Goal: Information Seeking & Learning: Learn about a topic

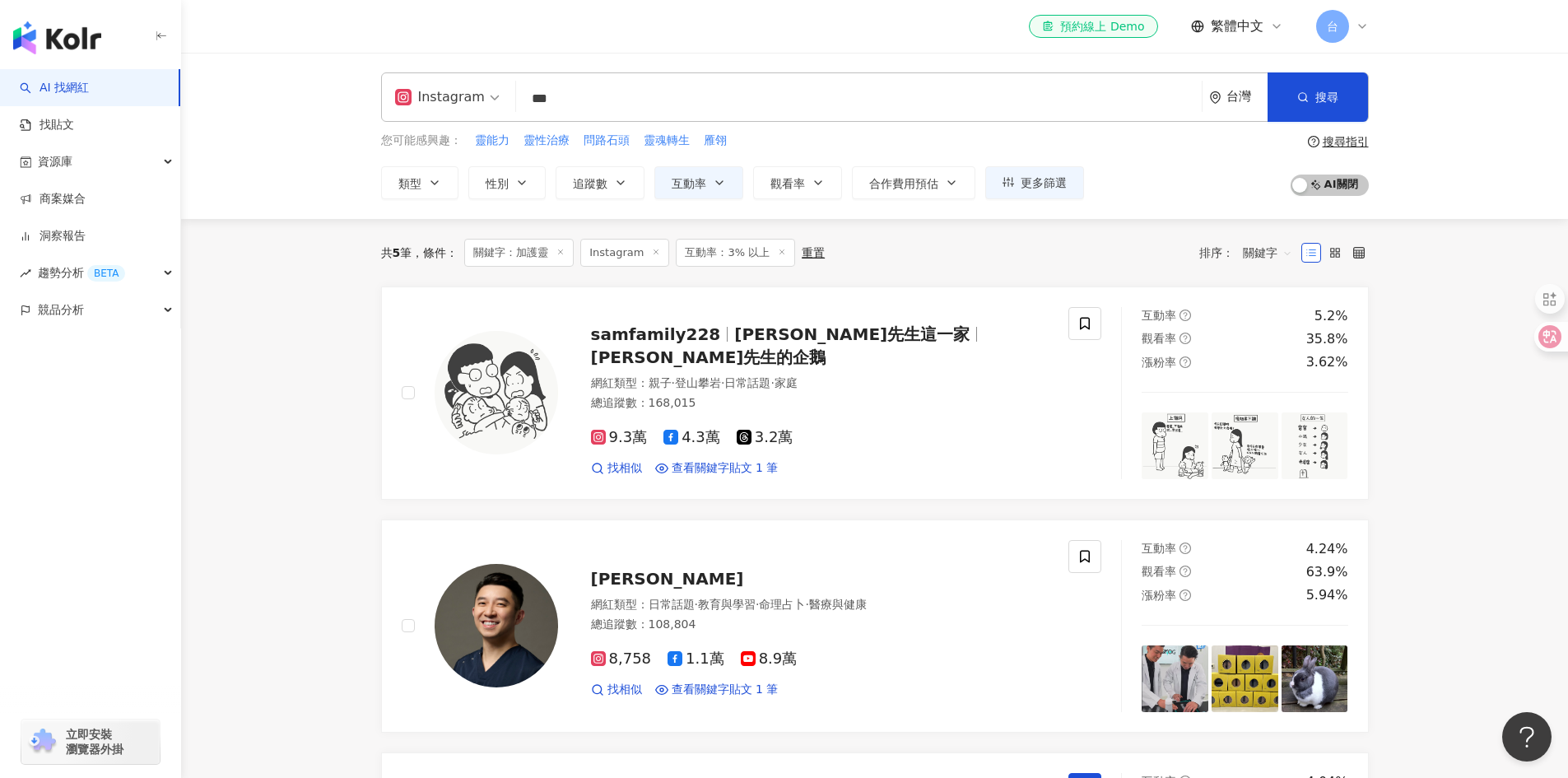
click at [577, 110] on input "***" at bounding box center [859, 98] width 673 height 31
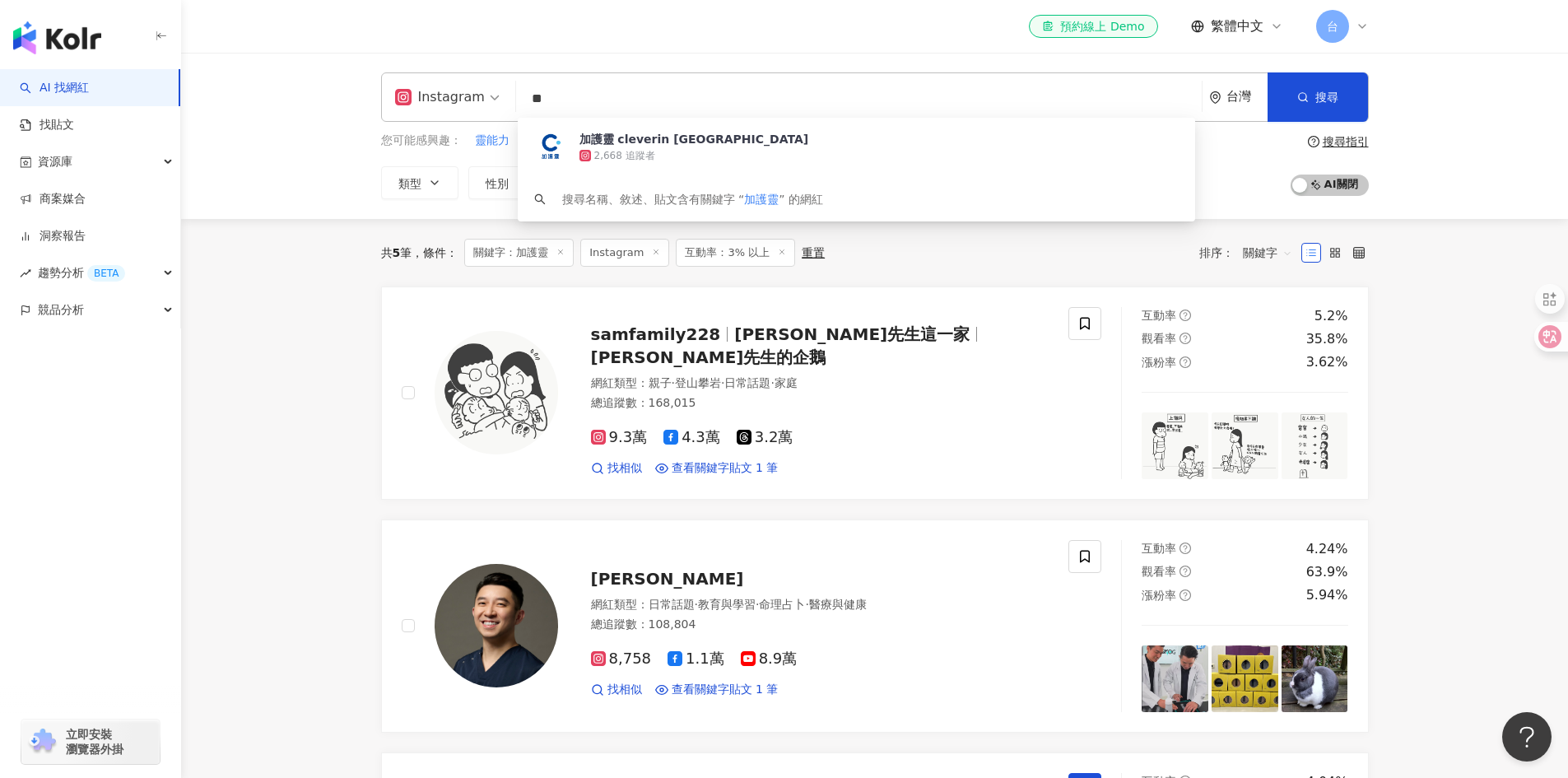
type input "*"
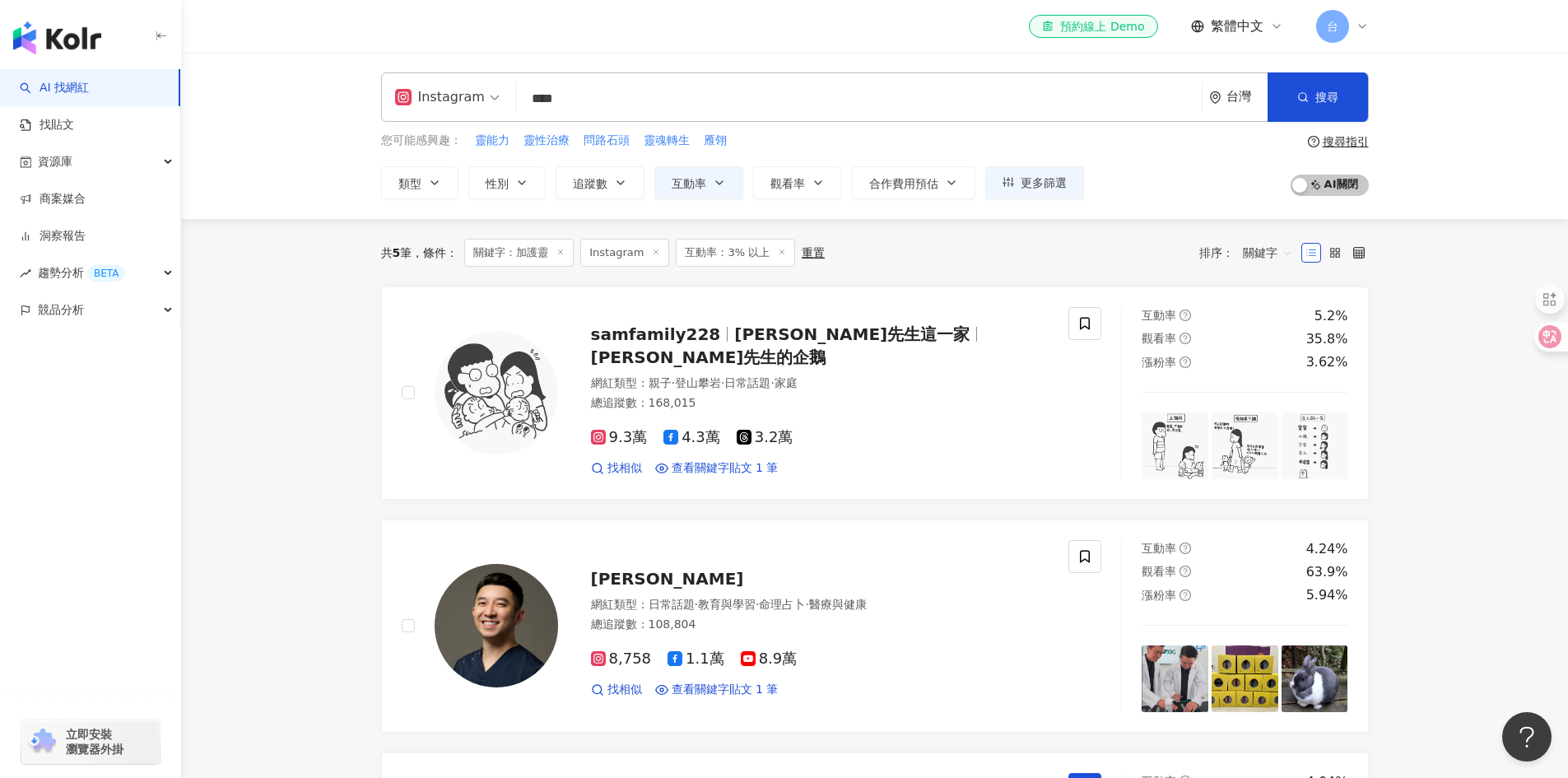
type input "****"
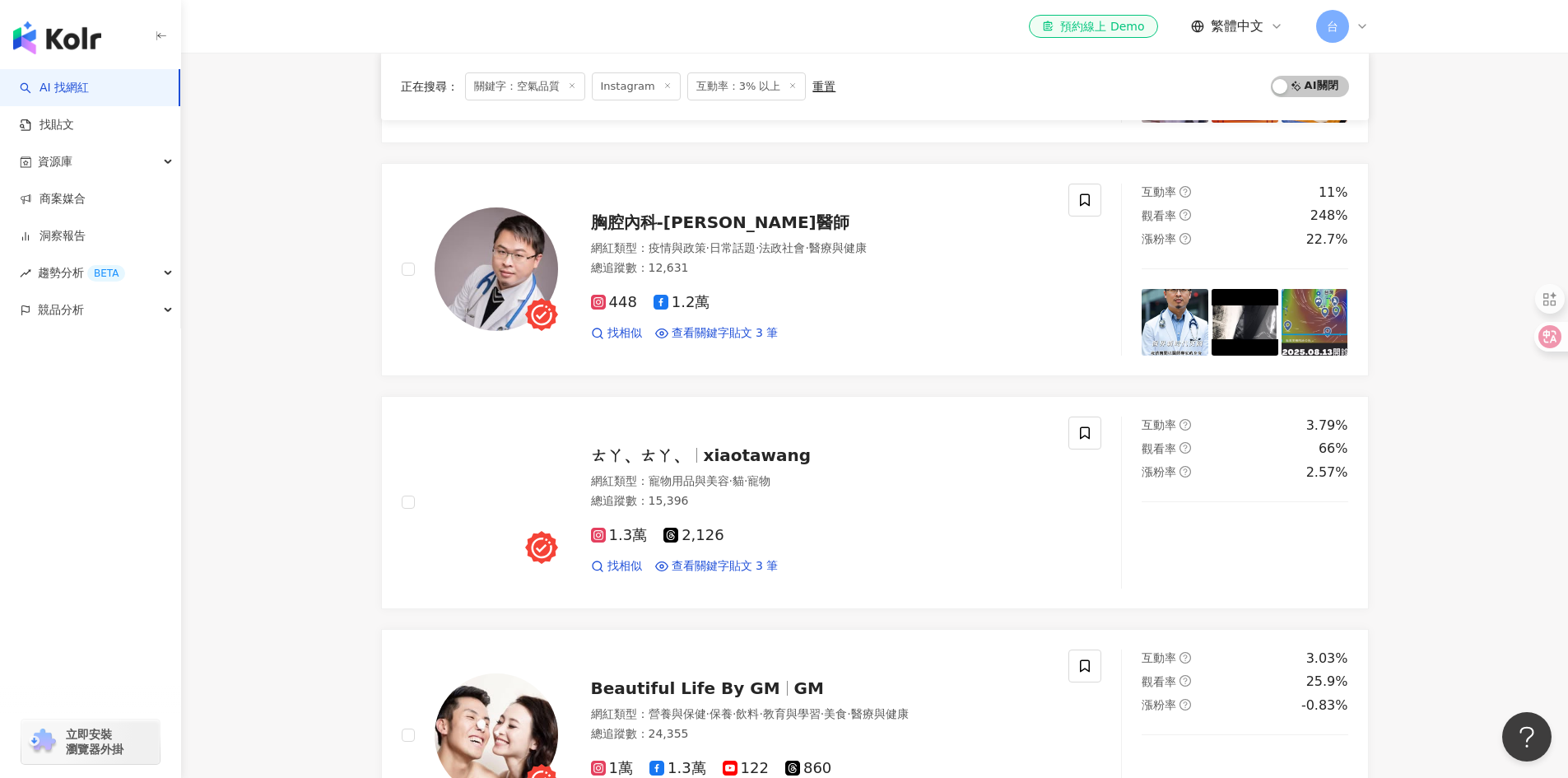
scroll to position [1318, 0]
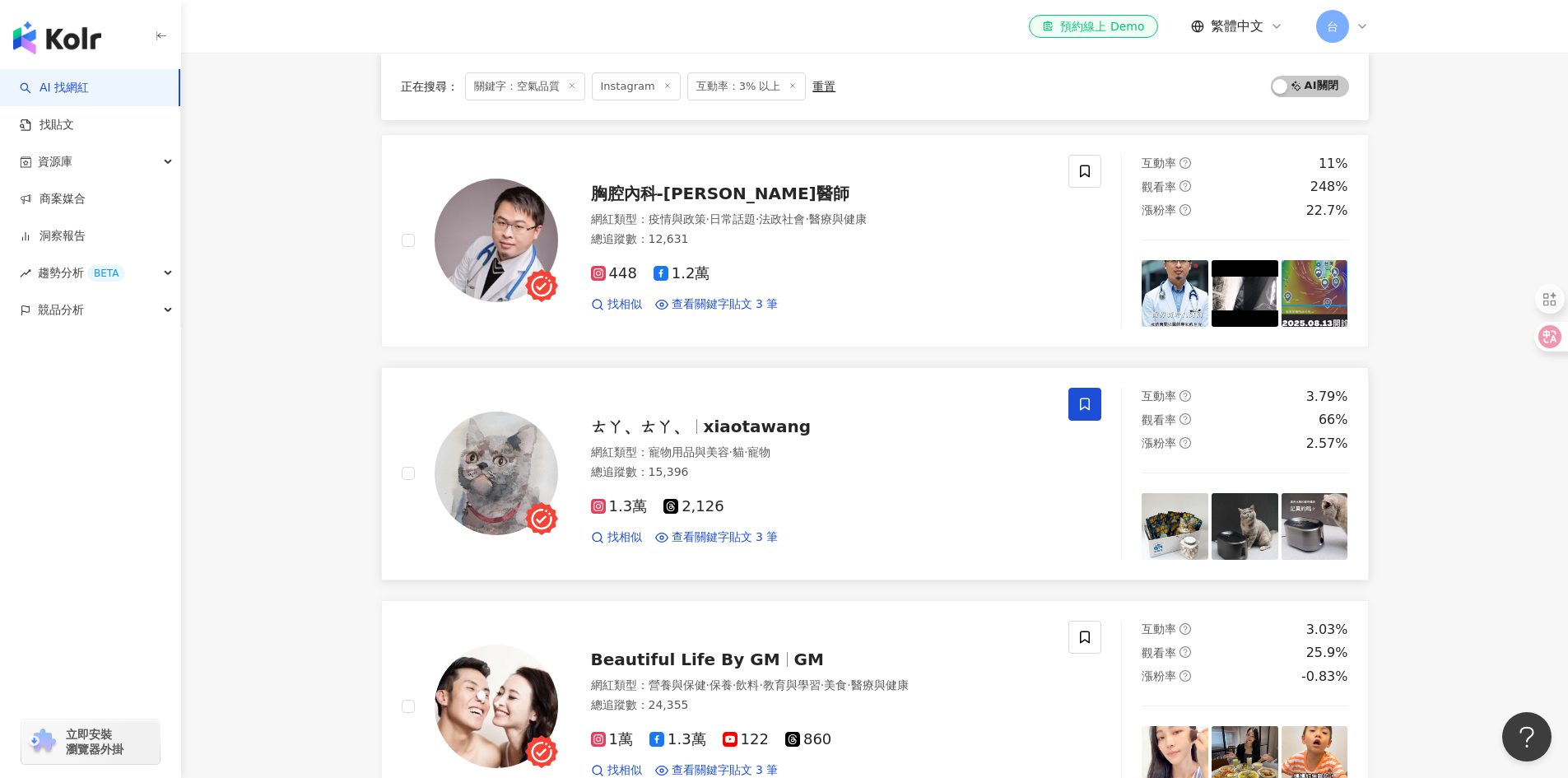
click at [1083, 397] on icon at bounding box center [1085, 405] width 15 height 15
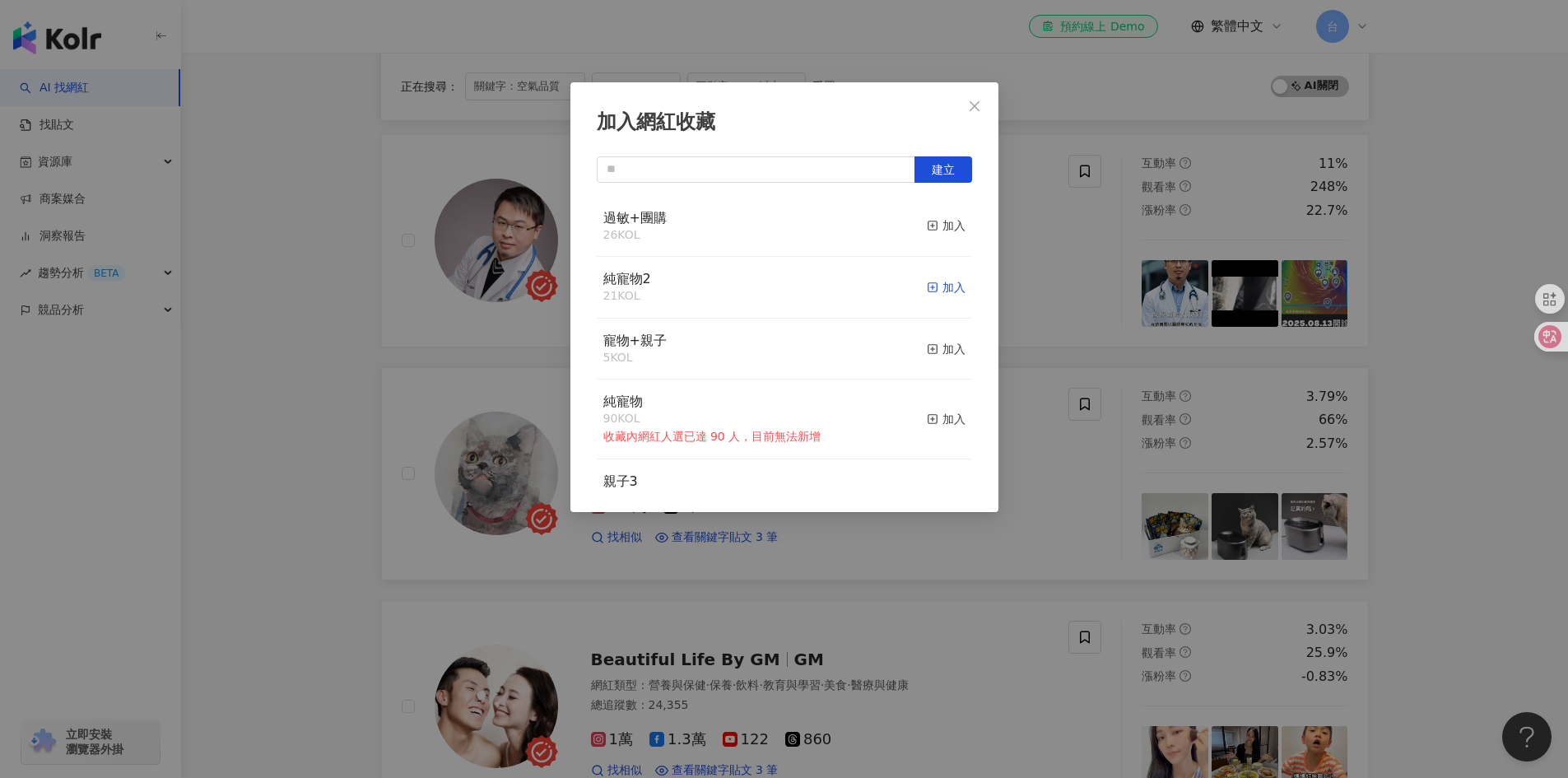
click at [928, 284] on rect "button" at bounding box center [933, 288] width 10 height 10
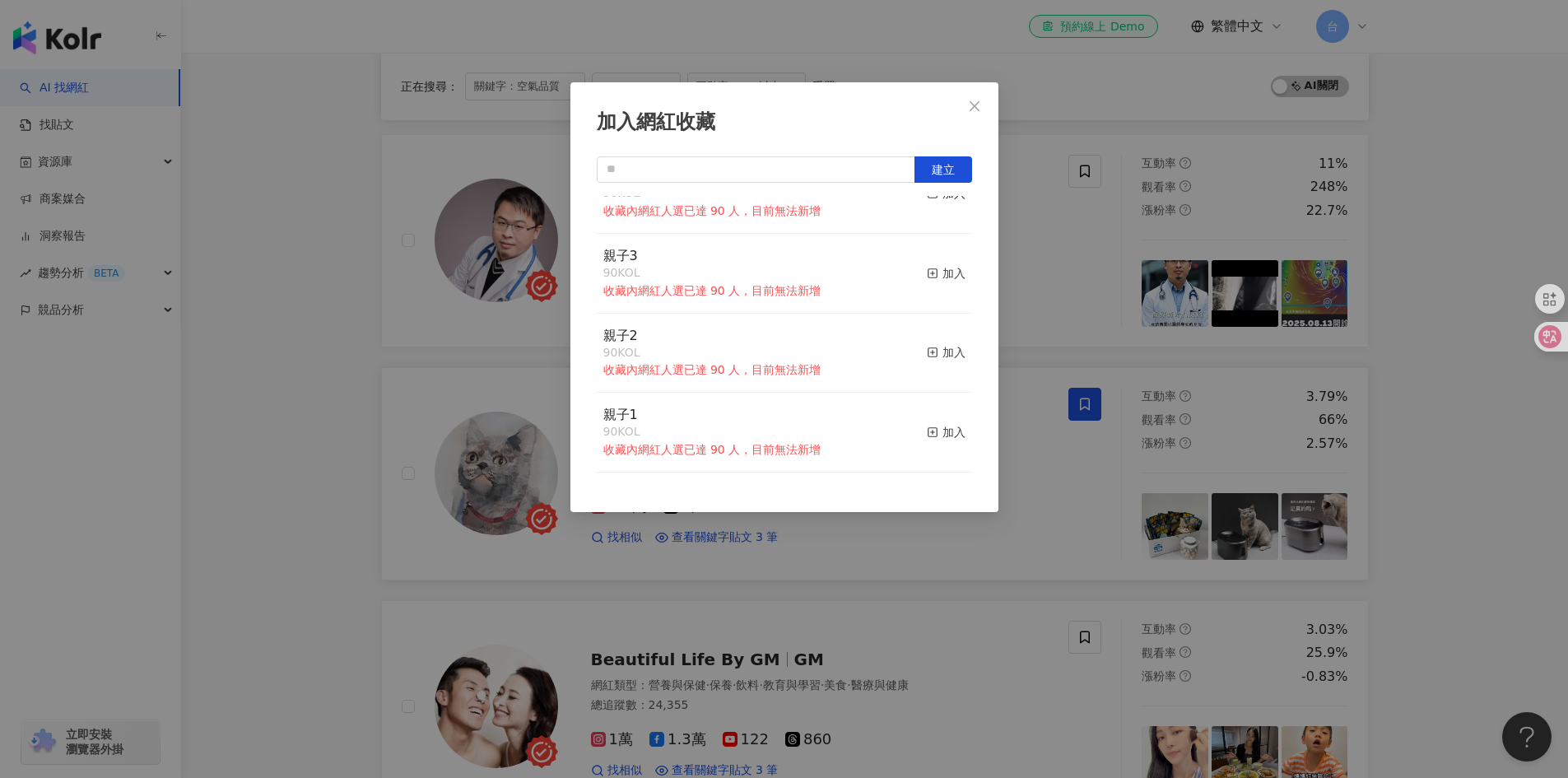
scroll to position [0, 0]
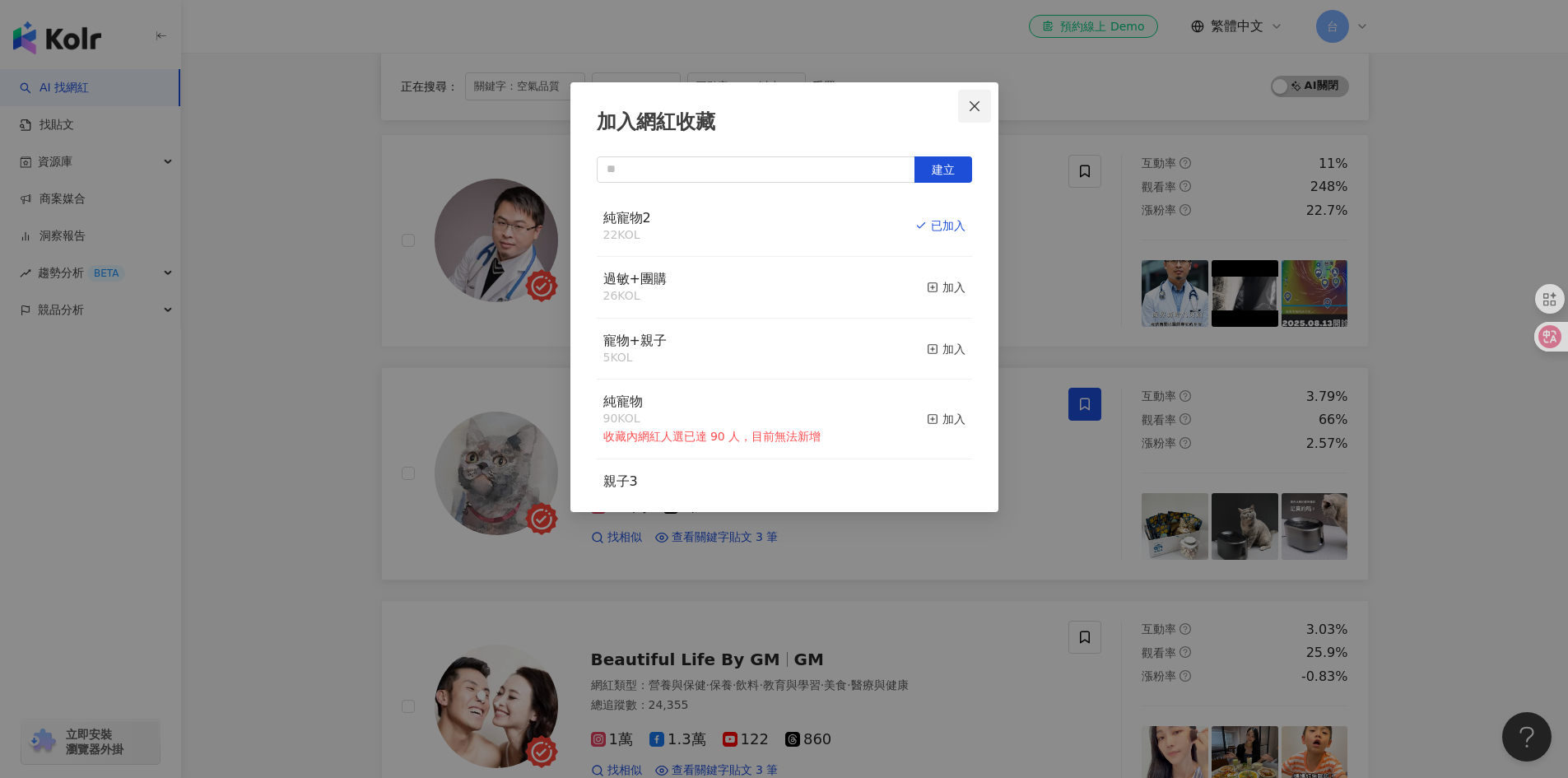
click at [971, 103] on icon "close" at bounding box center [975, 106] width 10 height 10
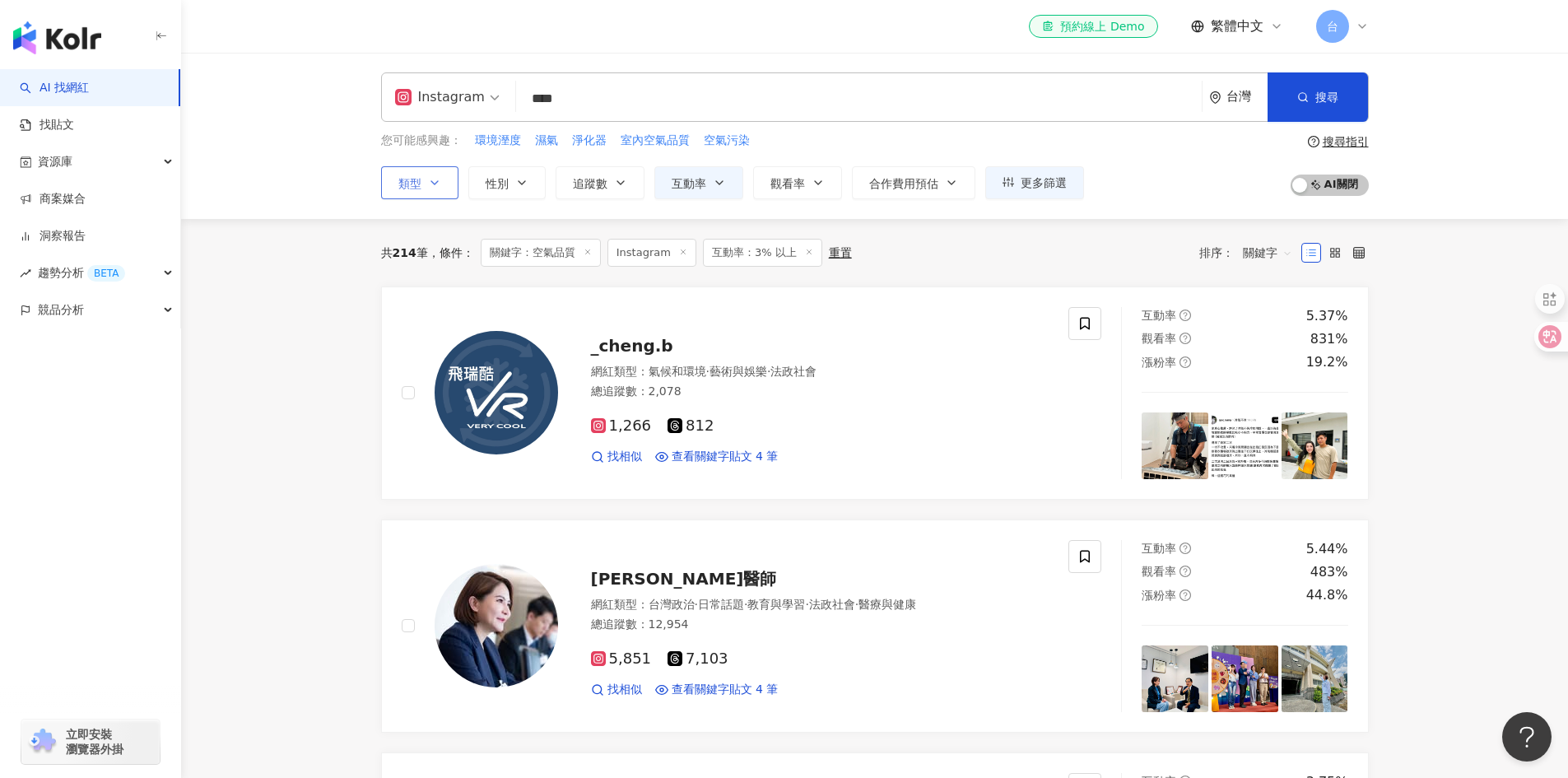
click at [422, 175] on button "類型" at bounding box center [419, 183] width 77 height 33
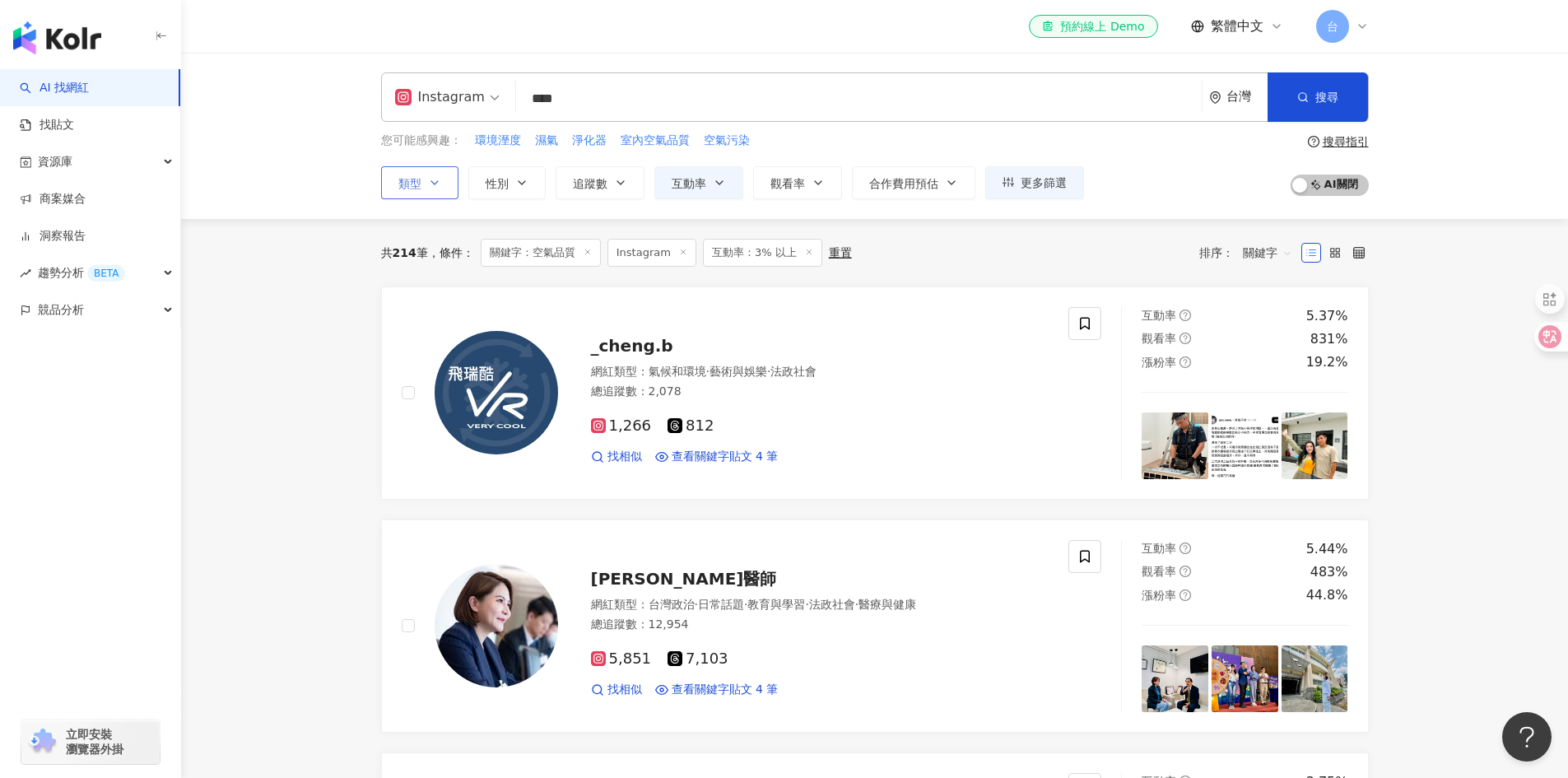
click at [431, 186] on icon "button" at bounding box center [435, 183] width 13 height 13
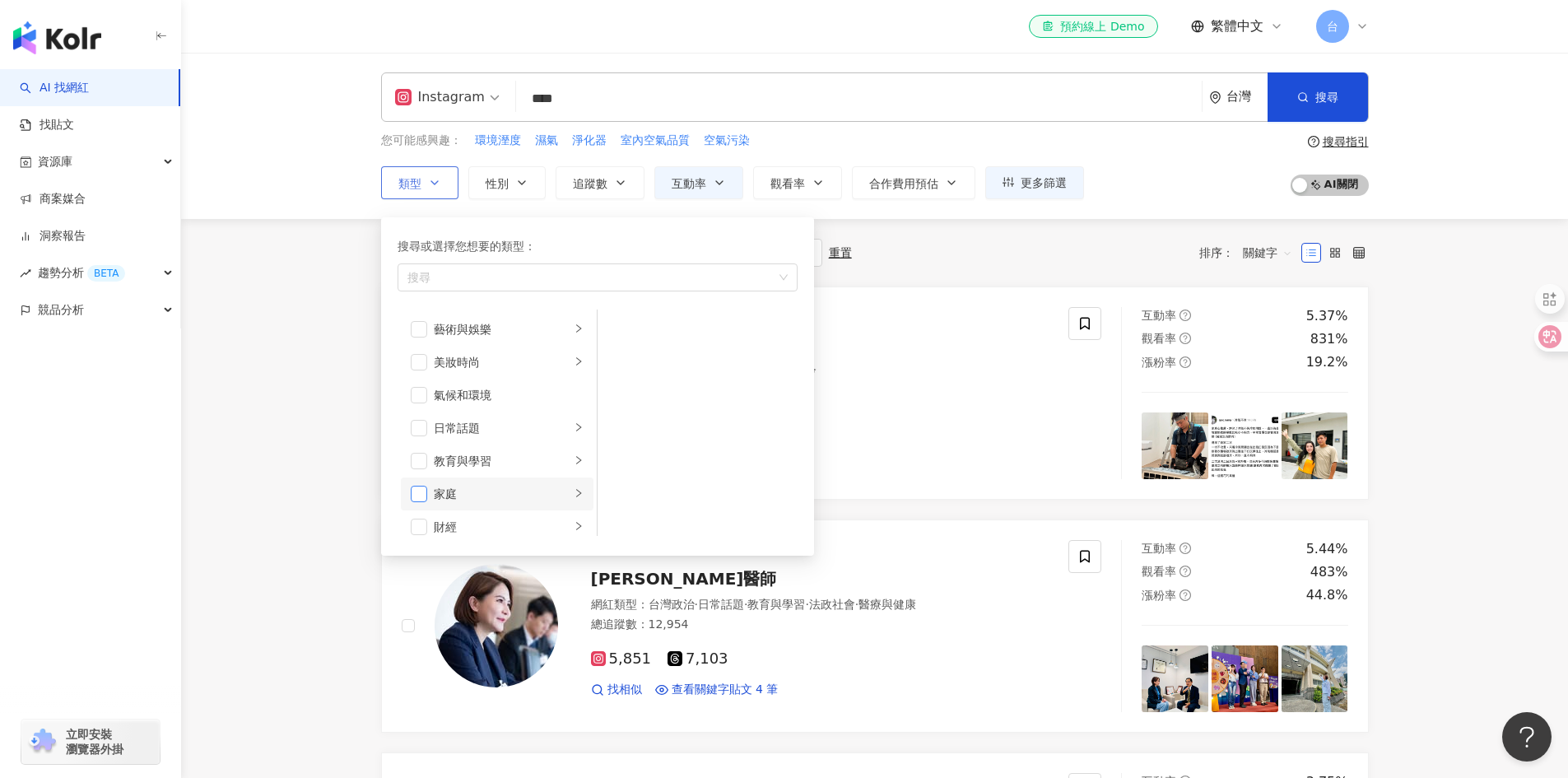
click at [420, 494] on span "button" at bounding box center [419, 493] width 16 height 16
click at [421, 385] on span "button" at bounding box center [419, 378] width 16 height 16
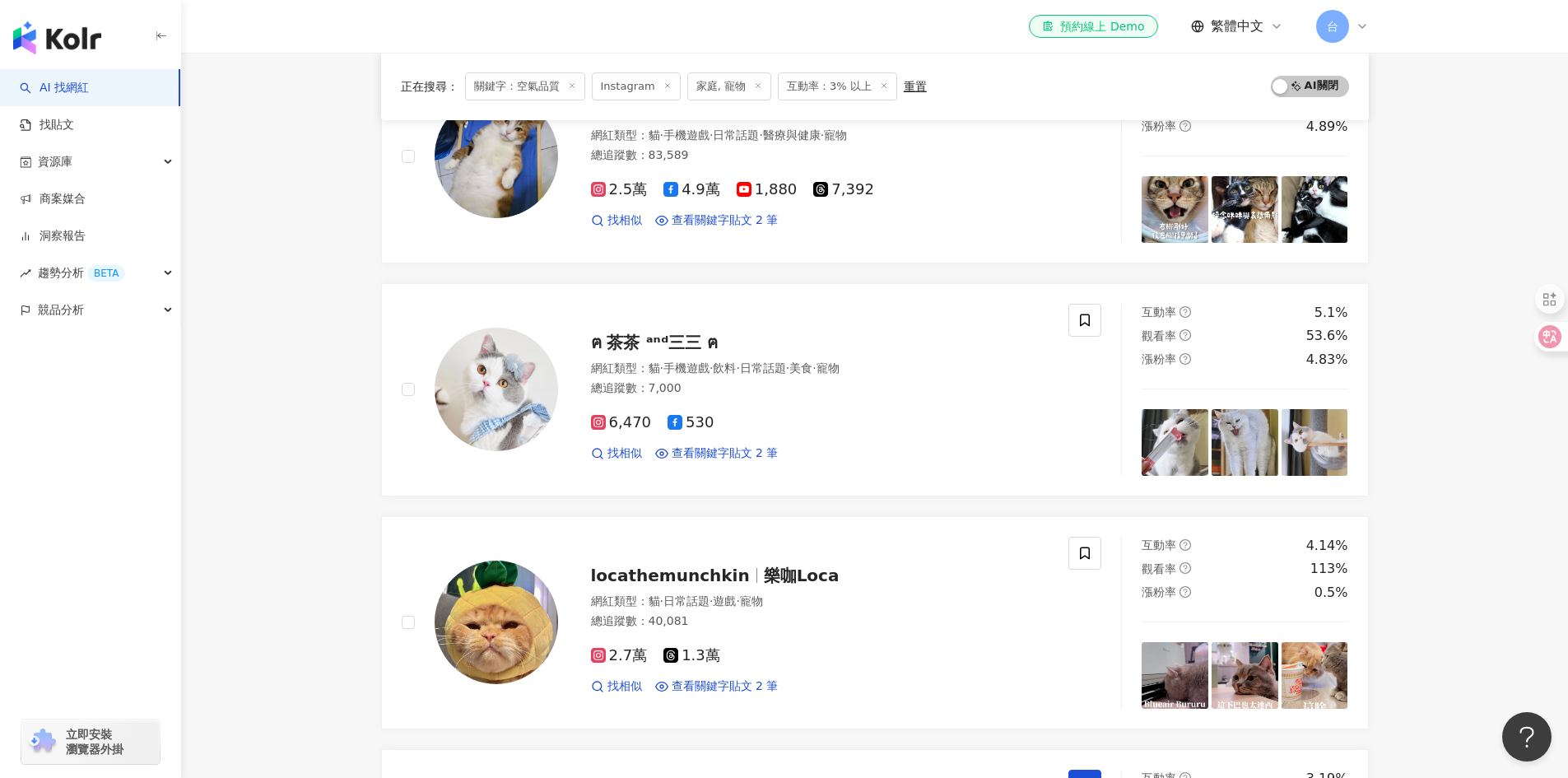
scroll to position [741, 0]
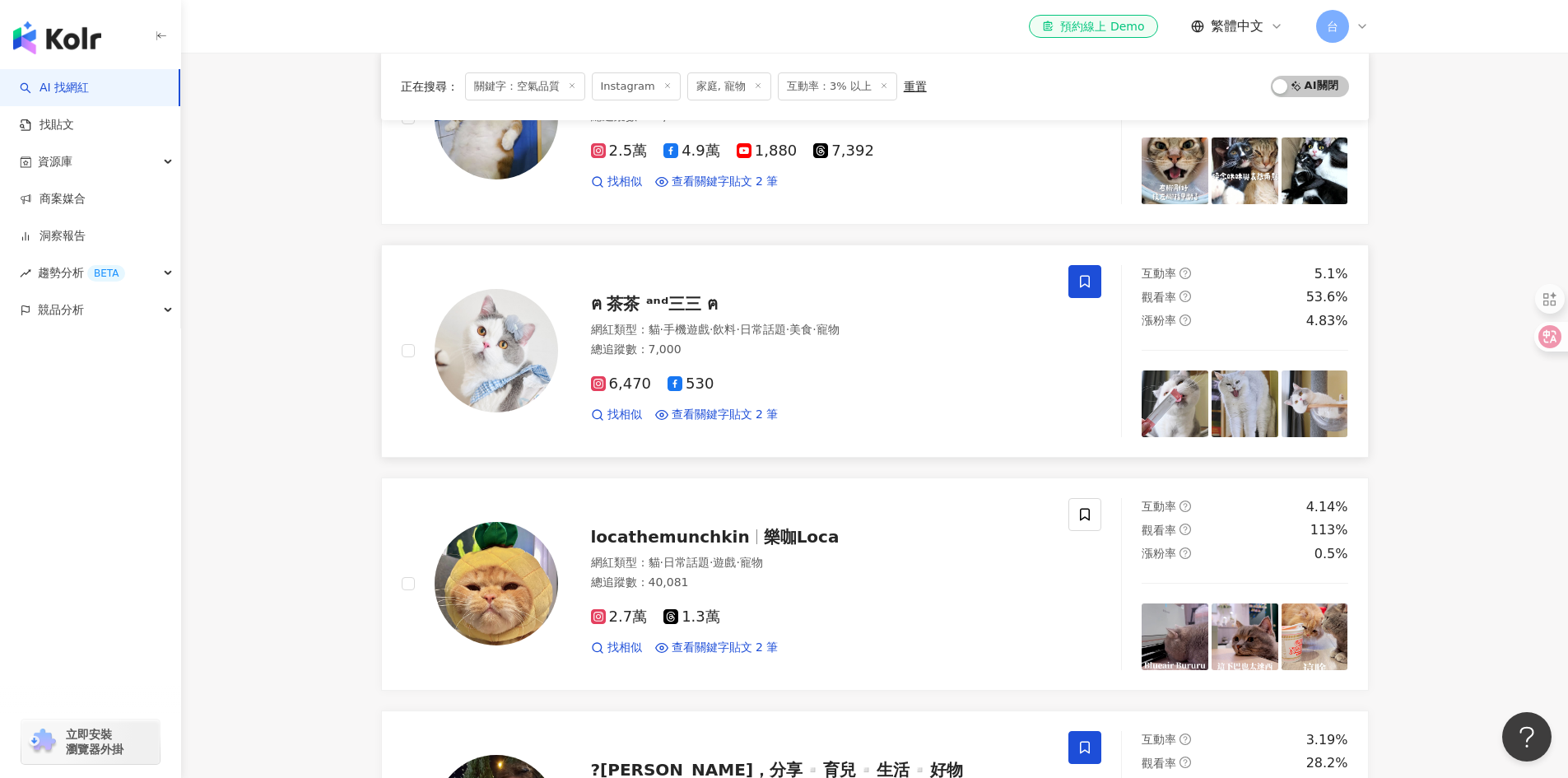
click at [1085, 276] on icon at bounding box center [1085, 281] width 10 height 12
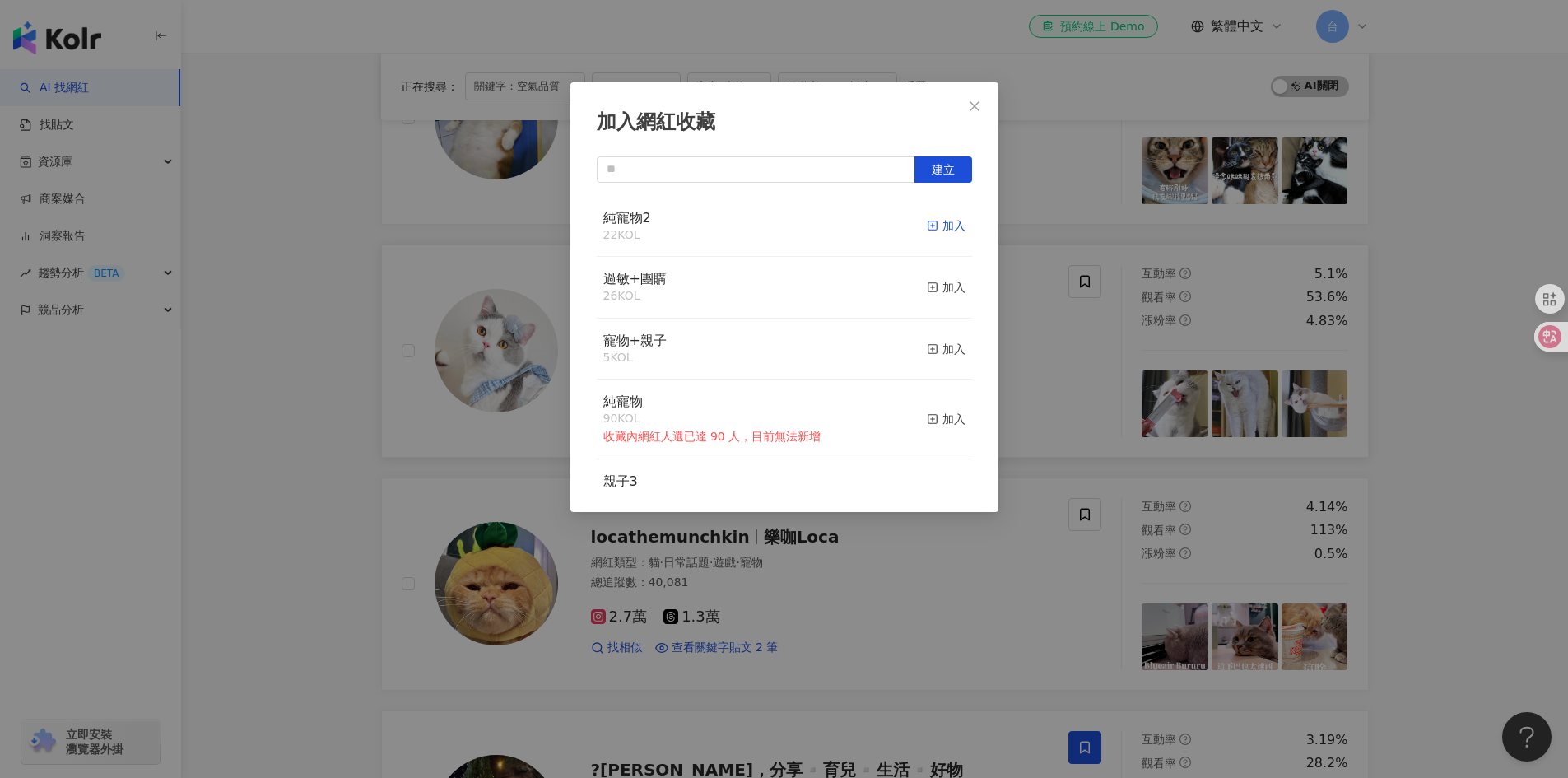
click at [942, 223] on div "加入" at bounding box center [946, 225] width 39 height 18
click at [977, 107] on icon "close" at bounding box center [975, 107] width 13 height 13
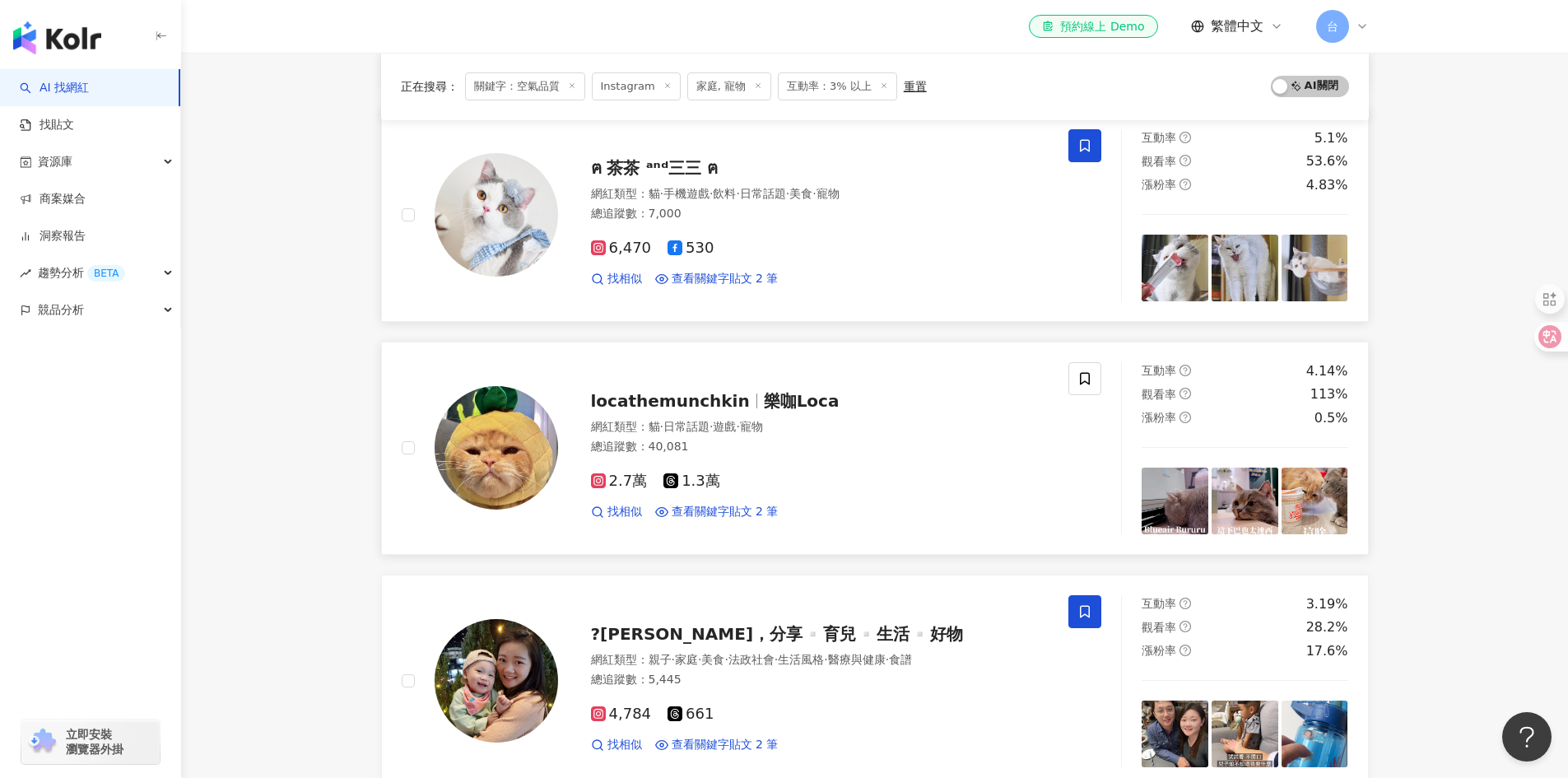
scroll to position [906, 0]
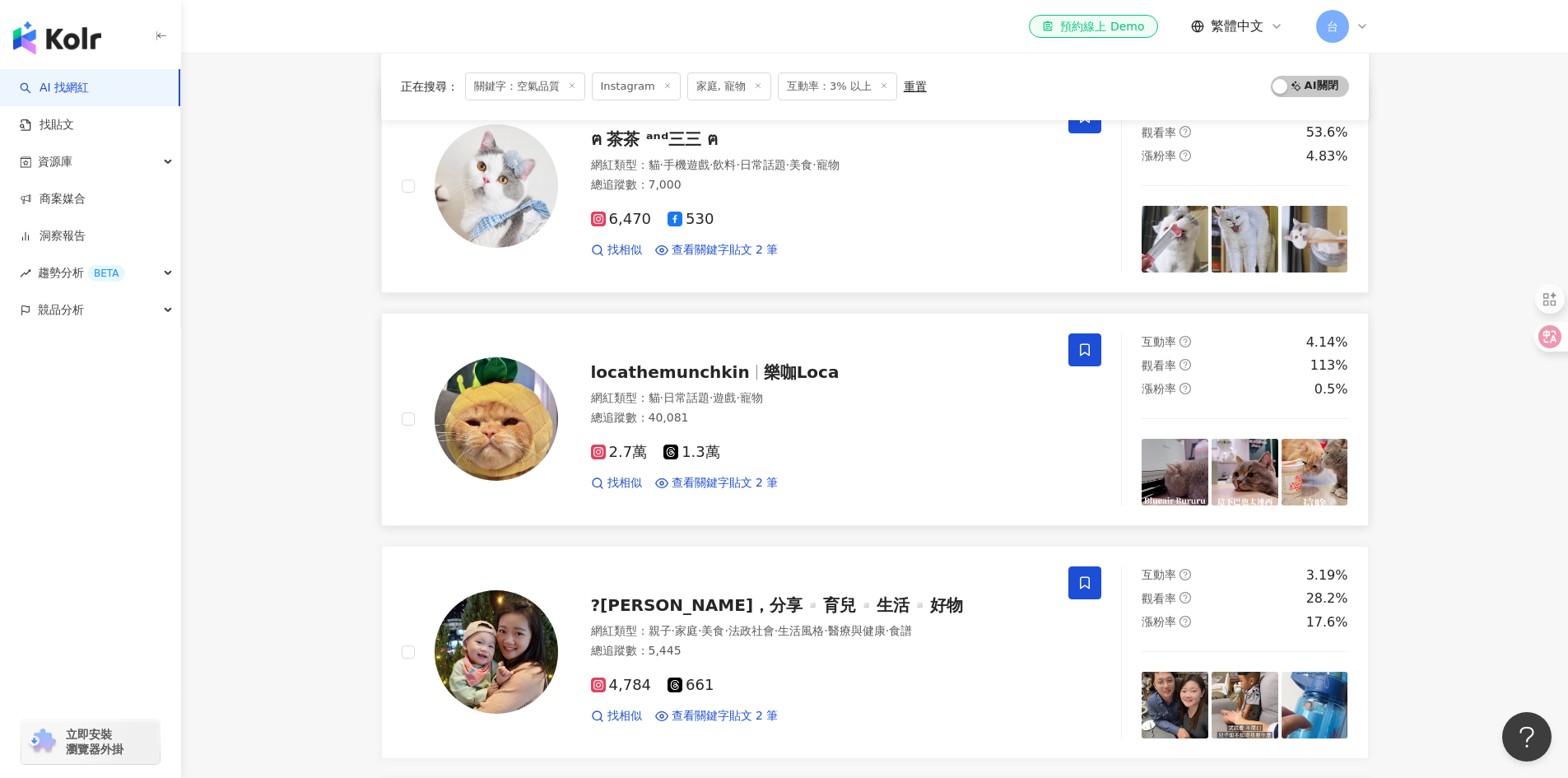
click at [1090, 353] on icon at bounding box center [1085, 349] width 10 height 12
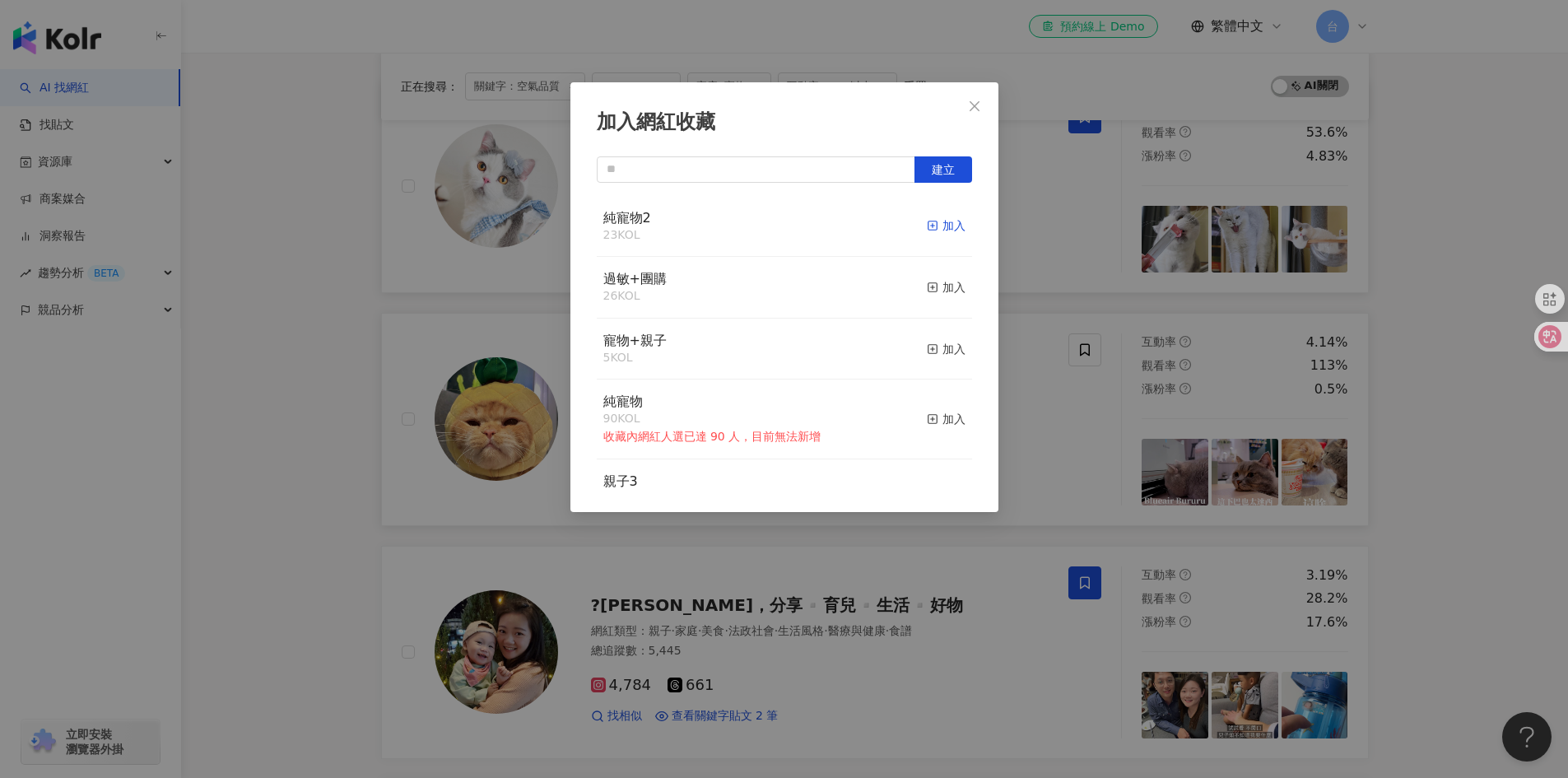
click at [937, 220] on div "加入" at bounding box center [946, 225] width 39 height 18
click at [975, 107] on icon "close" at bounding box center [975, 107] width 13 height 13
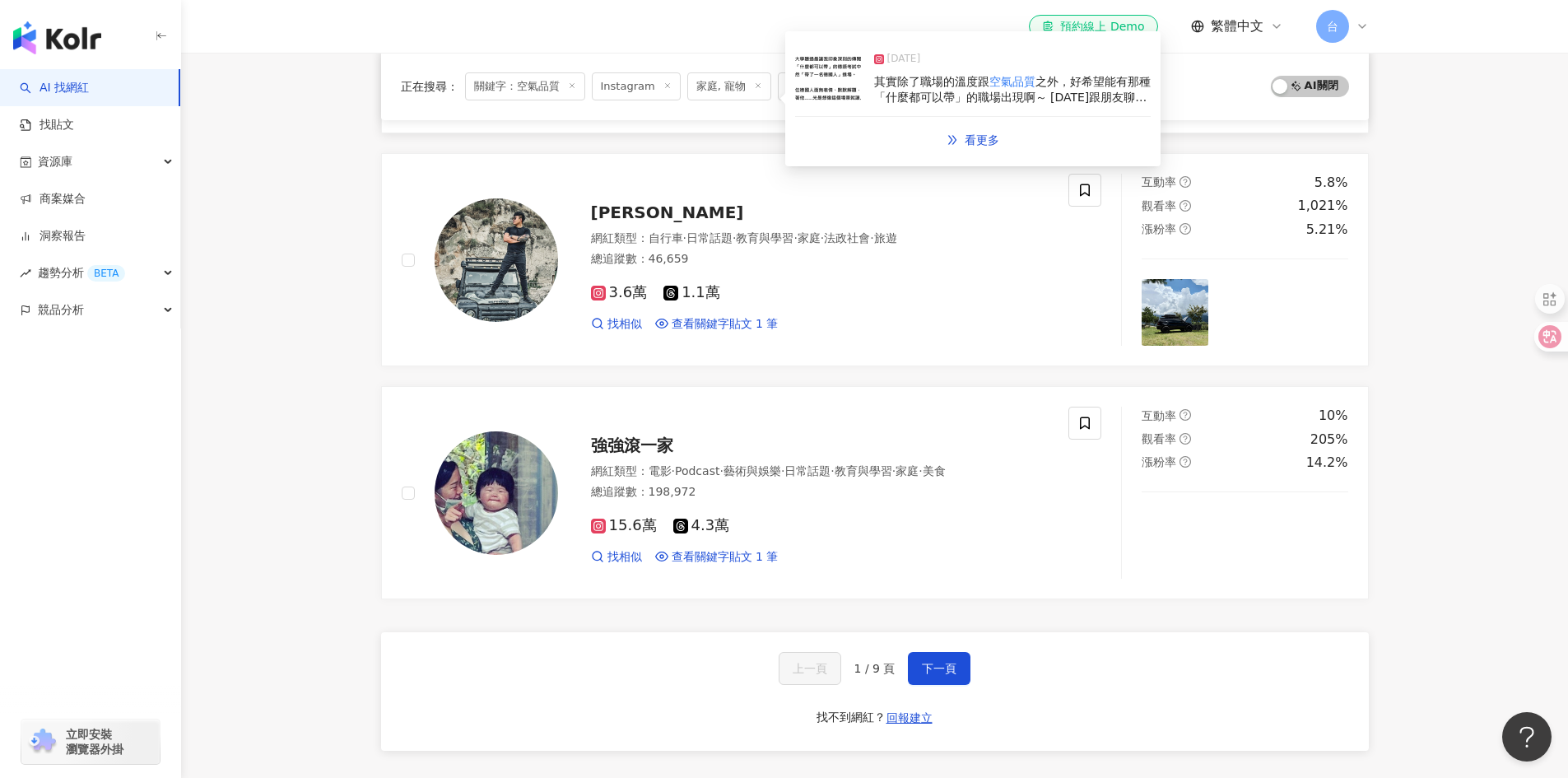
scroll to position [2553, 0]
